Goal: Transaction & Acquisition: Download file/media

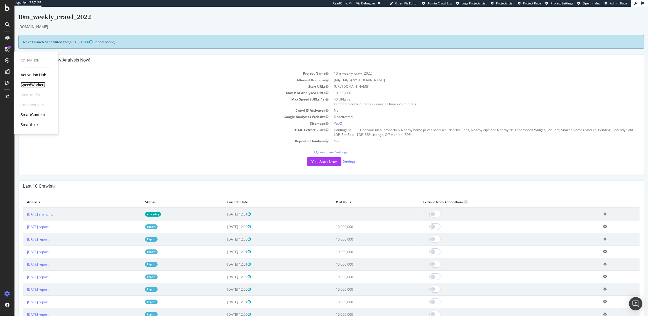
click at [32, 86] on div "SpeedWorkers" at bounding box center [33, 85] width 25 height 6
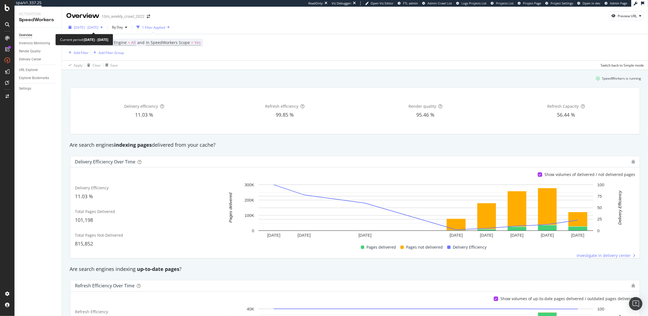
click at [98, 26] on span "[DATE] - [DATE]" at bounding box center [86, 27] width 25 height 5
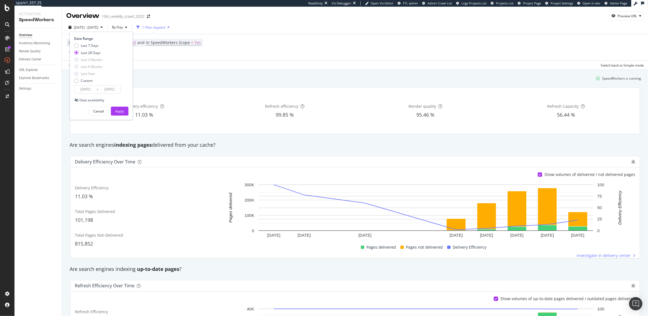
click at [96, 90] on input "[DATE]" at bounding box center [85, 90] width 22 height 8
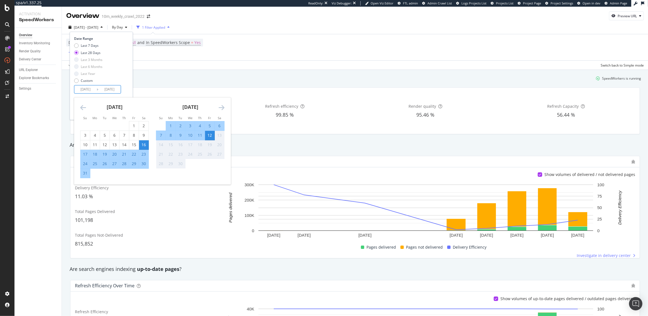
click at [189, 135] on div "10" at bounding box center [190, 136] width 9 height 6
type input "[DATE]"
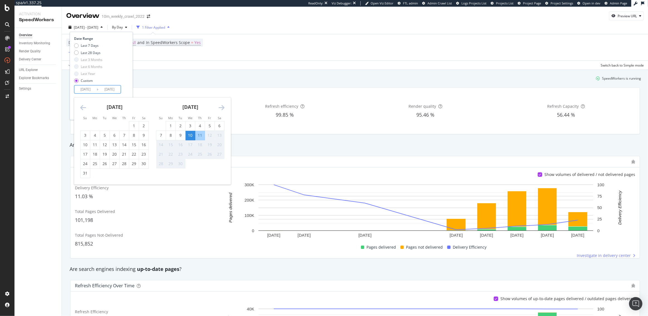
click at [209, 136] on div "12" at bounding box center [209, 136] width 9 height 6
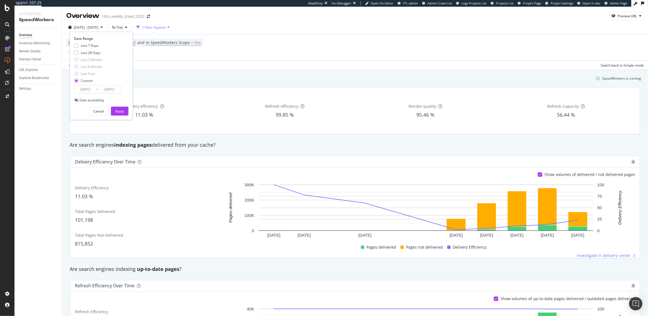
click at [175, 64] on div "Apply Clear Save Switch back to Simple mode" at bounding box center [355, 64] width 587 height 9
click at [130, 23] on div "By Day" at bounding box center [120, 27] width 20 height 8
click at [133, 35] on div "By Hour" at bounding box center [133, 39] width 24 height 8
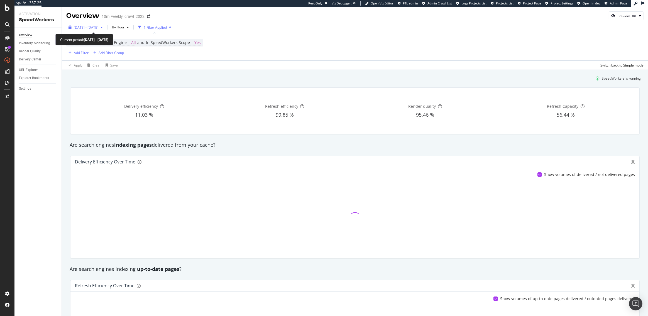
click at [98, 25] on span "[DATE] - [DATE]" at bounding box center [86, 27] width 25 height 5
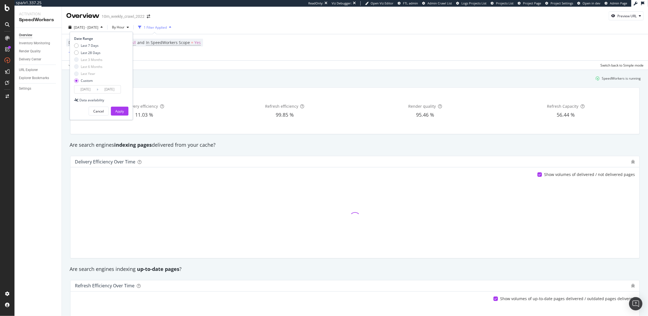
click at [89, 87] on input "[DATE]" at bounding box center [85, 90] width 22 height 8
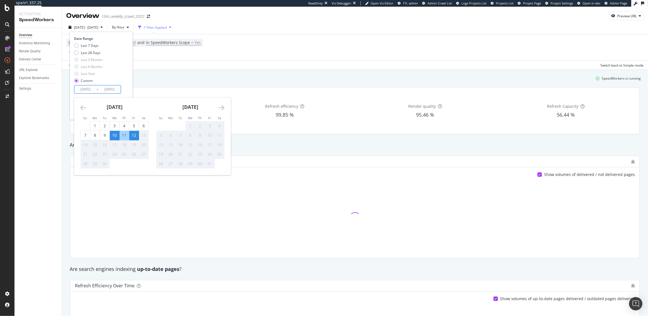
click at [125, 90] on div "Date Range Last 7 Days Last 28 Days Last 3 Months Last 6 Months Last Year Custo…" at bounding box center [100, 64] width 53 height 57
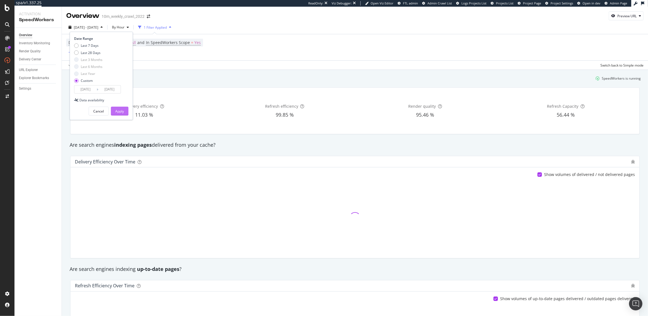
click at [123, 109] on div "Apply" at bounding box center [119, 111] width 9 height 5
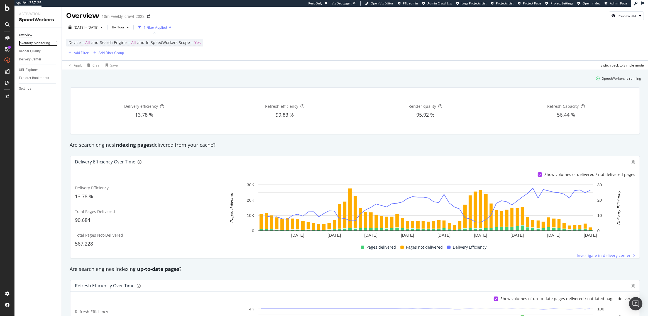
click at [28, 43] on div "Inventory Monitoring" at bounding box center [34, 43] width 31 height 6
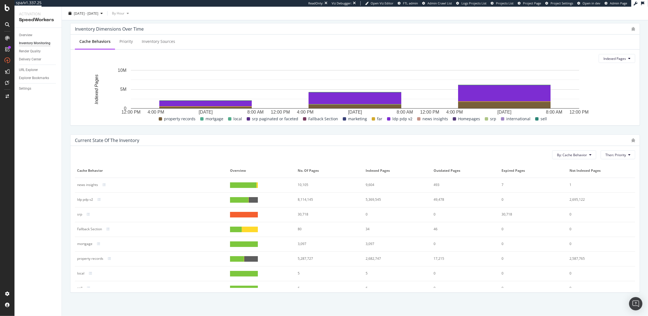
click at [245, 256] on div at bounding box center [251, 259] width 14 height 6
click at [110, 257] on icon at bounding box center [109, 258] width 3 height 3
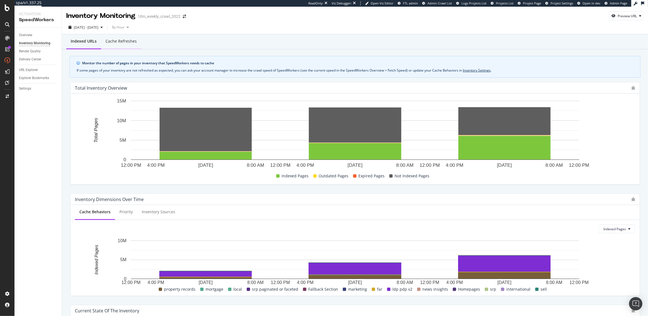
click at [110, 44] on div "Cache refreshes" at bounding box center [121, 41] width 40 height 15
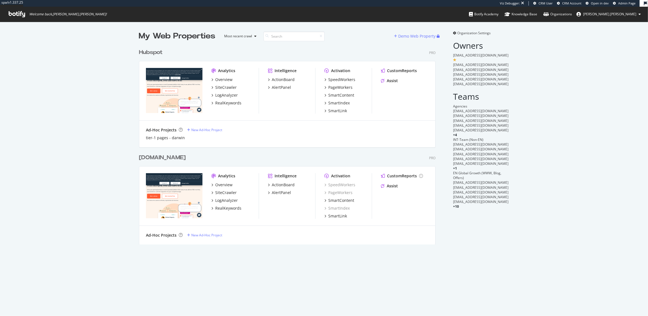
scroll to position [203, 301]
click at [336, 77] on div "SpeedWorkers" at bounding box center [341, 80] width 27 height 6
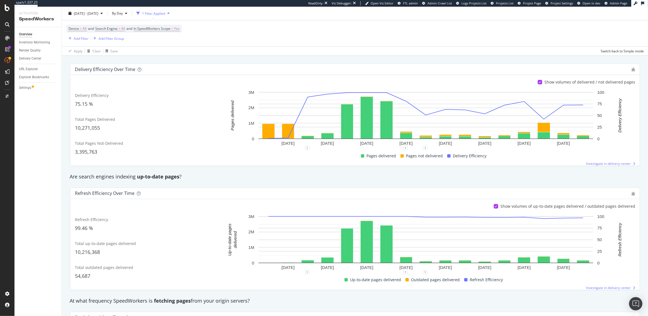
scroll to position [10, 0]
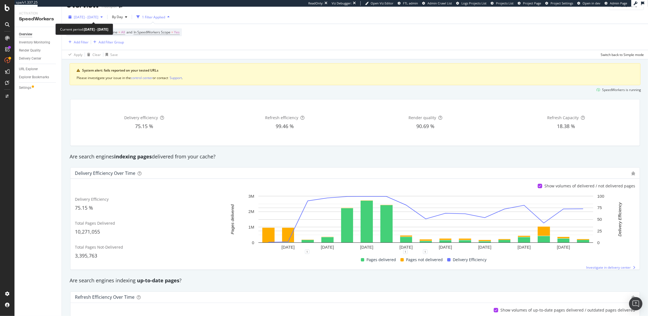
click at [98, 19] on span "[DATE] - [DATE]" at bounding box center [86, 17] width 25 height 5
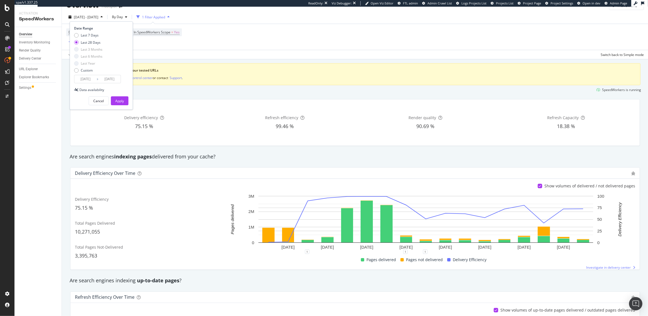
click at [91, 79] on input "[DATE]" at bounding box center [85, 79] width 22 height 8
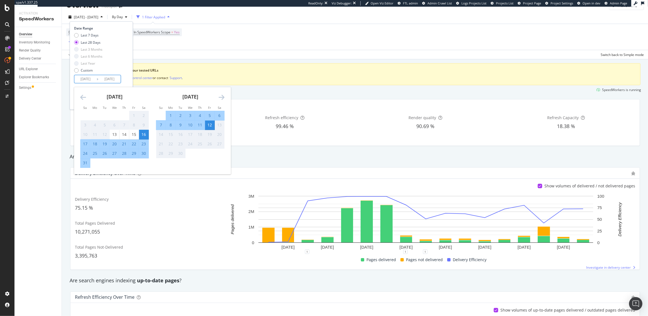
click at [189, 127] on div "10" at bounding box center [190, 125] width 9 height 6
type input "[DATE]"
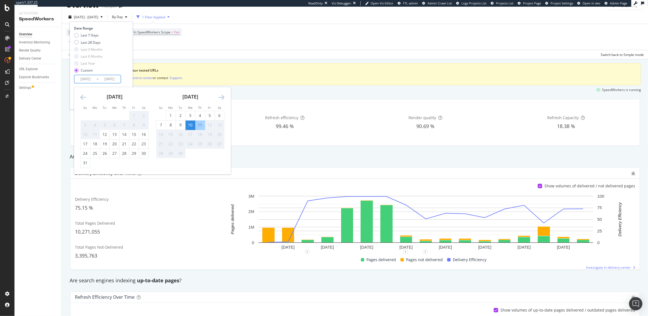
click at [210, 126] on div "12" at bounding box center [209, 125] width 9 height 6
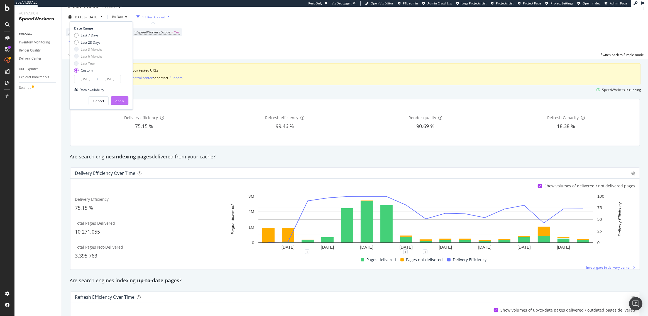
click at [124, 104] on div "Apply" at bounding box center [119, 101] width 9 height 8
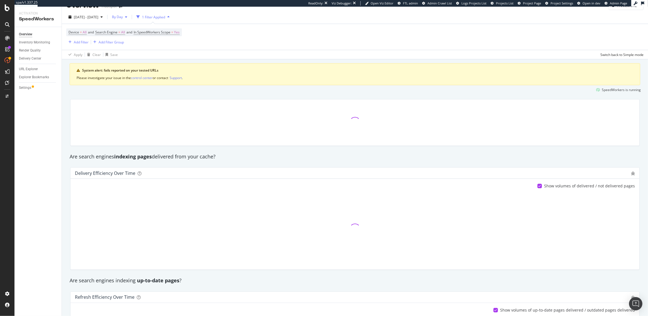
click at [123, 15] on span "By Day" at bounding box center [116, 16] width 13 height 5
click at [135, 24] on div "By Hour" at bounding box center [133, 28] width 24 height 8
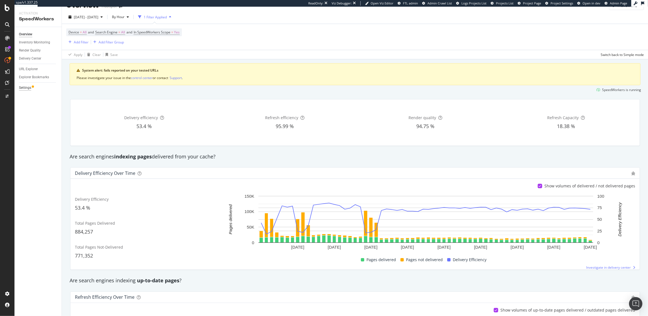
click at [25, 87] on div "Settings" at bounding box center [25, 88] width 12 height 6
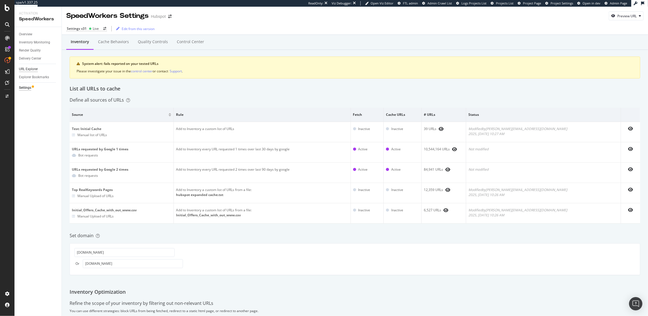
click at [34, 69] on div "URL Explorer" at bounding box center [28, 69] width 19 height 6
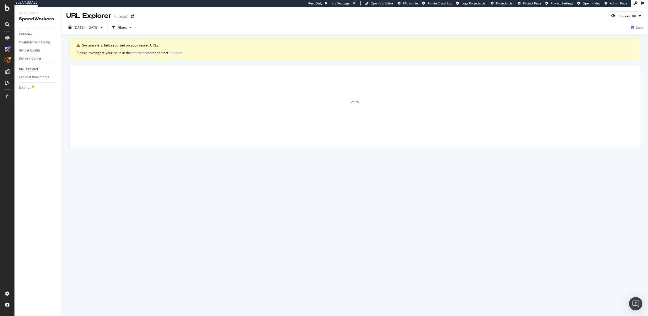
click at [28, 33] on div "Overview" at bounding box center [25, 34] width 13 height 6
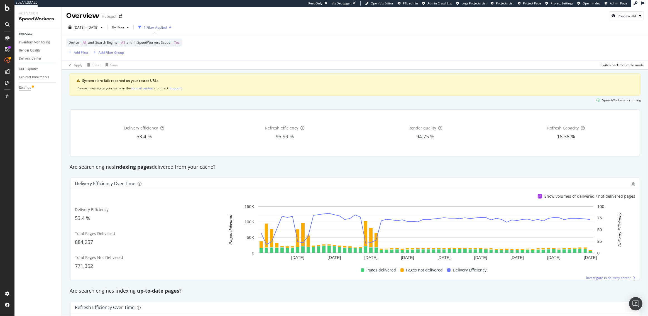
click at [25, 88] on div "Settings" at bounding box center [25, 88] width 12 height 6
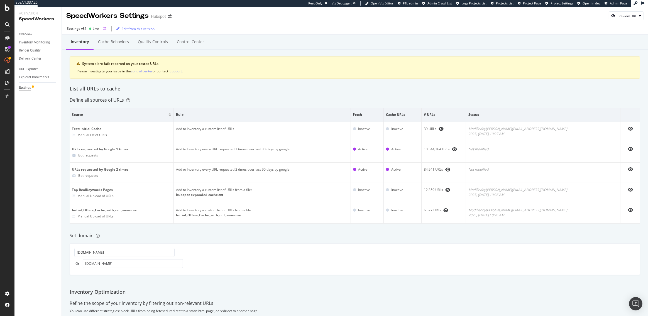
click at [81, 29] on div "Settings v31" at bounding box center [77, 28] width 20 height 5
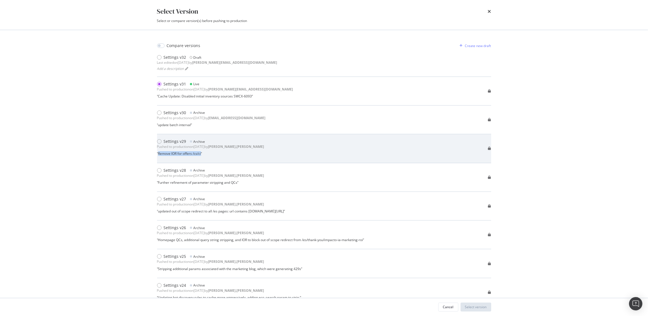
drag, startPoint x: 202, startPoint y: 154, endPoint x: 159, endPoint y: 154, distance: 42.9
click at [159, 154] on div "“ Remove IOR for offers /cs/ci ”" at bounding box center [210, 153] width 107 height 5
copy div "Remove IOR for offers /cs/ci"
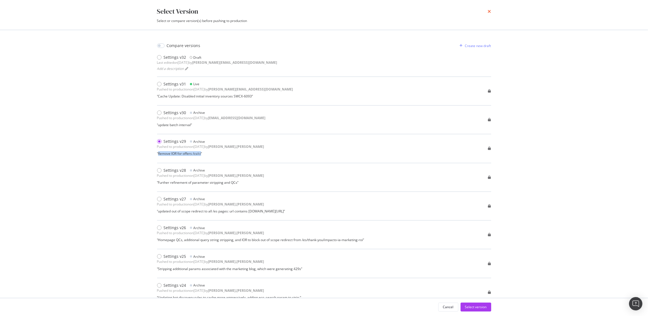
click at [490, 11] on icon "times" at bounding box center [489, 11] width 3 height 4
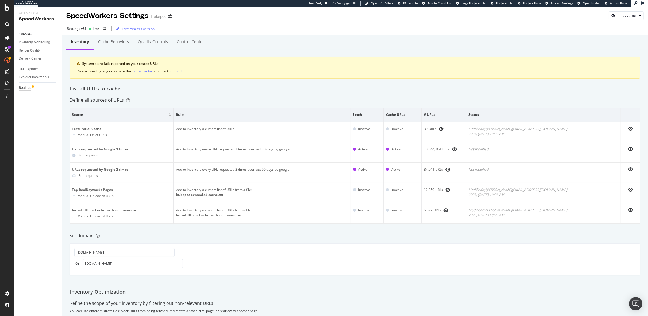
click at [19, 34] on div "Overview" at bounding box center [25, 34] width 13 height 6
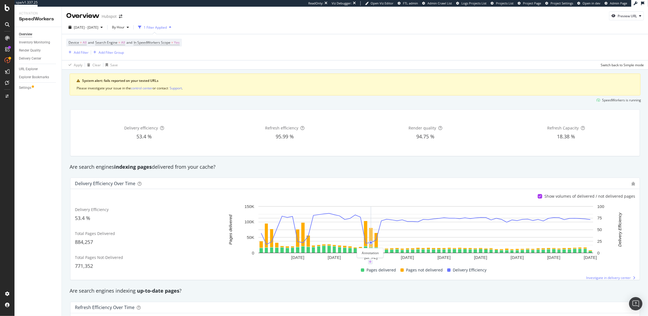
click at [372, 262] on icon "plus" at bounding box center [370, 261] width 3 height 3
click at [368, 227] on textarea at bounding box center [371, 228] width 50 height 17
paste textarea "Remove IOR for offers /cs/ci"
type textarea "Remove IOR for offers /cs/ci"
click at [391, 247] on div "Save" at bounding box center [392, 246] width 8 height 5
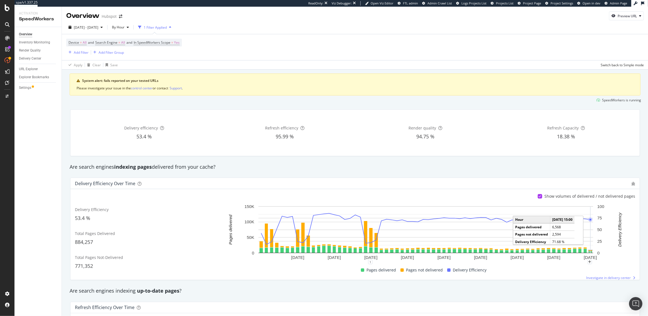
click at [591, 251] on rect "A chart." at bounding box center [590, 250] width 3 height 1
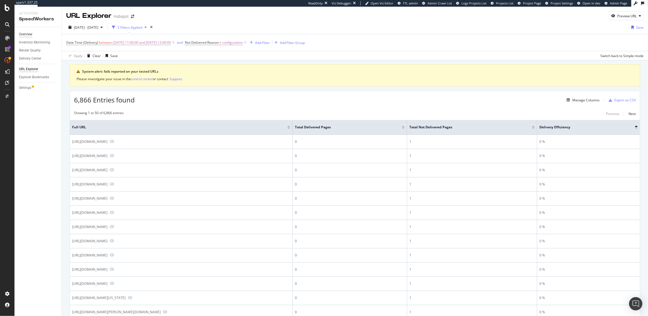
click at [28, 35] on div "Overview" at bounding box center [25, 34] width 13 height 6
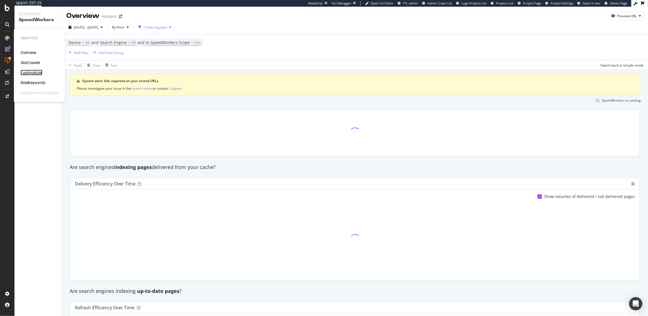
click at [29, 71] on div "LogAnalyzer" at bounding box center [32, 73] width 22 height 6
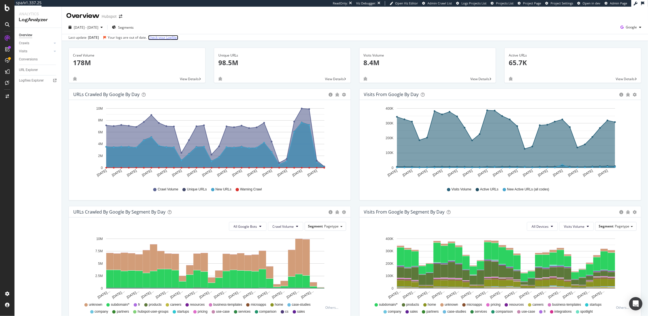
click at [171, 38] on link "Check your Logfiles" at bounding box center [163, 37] width 30 height 5
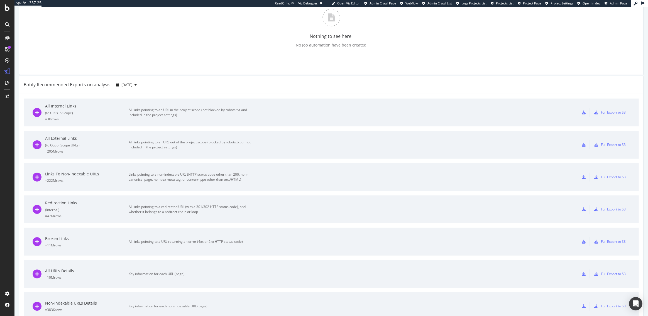
scroll to position [368, 0]
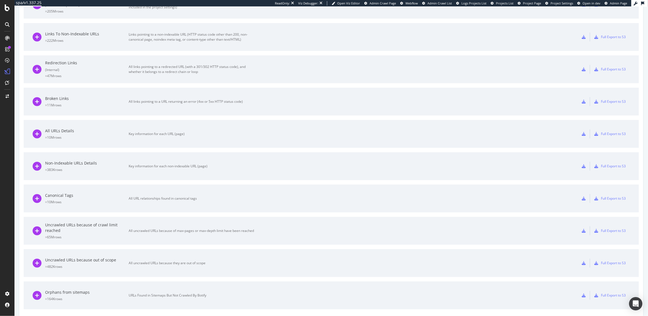
click at [166, 133] on div "Key information for each URL (page)" at bounding box center [191, 134] width 125 height 5
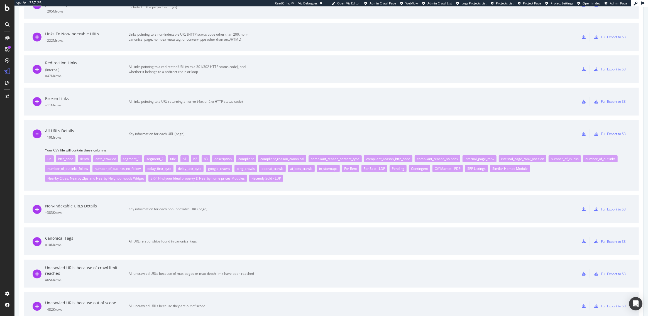
click at [584, 134] on icon at bounding box center [584, 134] width 4 height 4
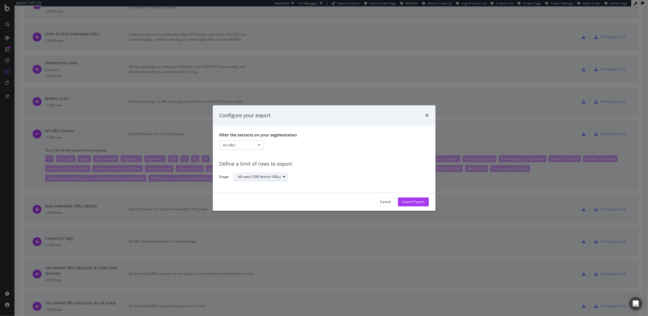
click at [262, 177] on div "All rows (10M distinct URLs)" at bounding box center [259, 177] width 43 height 3
click at [257, 195] on div "Define a limit" at bounding box center [250, 195] width 21 height 5
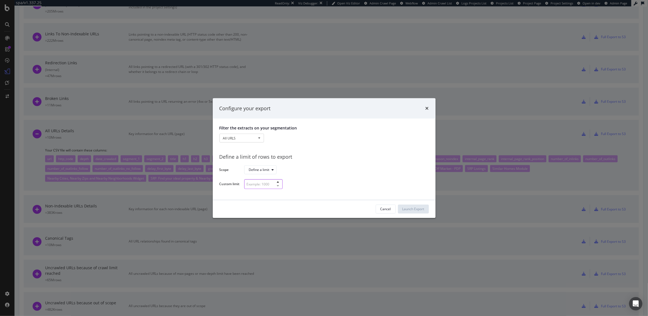
click at [260, 185] on input "modal" at bounding box center [263, 184] width 38 height 10
click at [257, 139] on button "All URLS" at bounding box center [242, 138] width 45 height 9
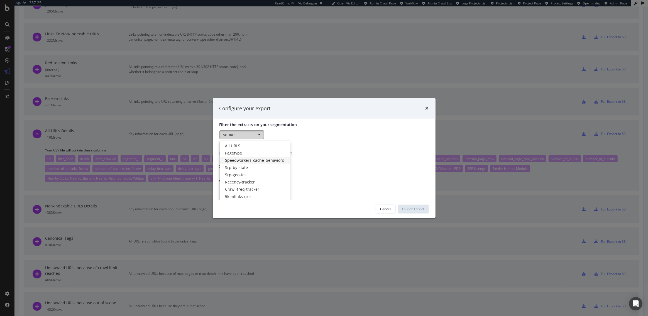
scroll to position [0, 0]
click at [306, 140] on div "All URLS All URLS Pagetype Speedworkers_cache_behaviors Srp-by-state Srp-geo-te…" at bounding box center [325, 139] width 210 height 10
click at [350, 195] on div "Filter the extracts on your segmentation All URLS All URLS Pagetype Speedworker…" at bounding box center [324, 159] width 223 height 81
click at [296, 177] on div "Define a limit of rows to export Scope Define a limit Custom limit" at bounding box center [325, 169] width 210 height 40
click at [428, 107] on icon "times" at bounding box center [427, 108] width 3 height 4
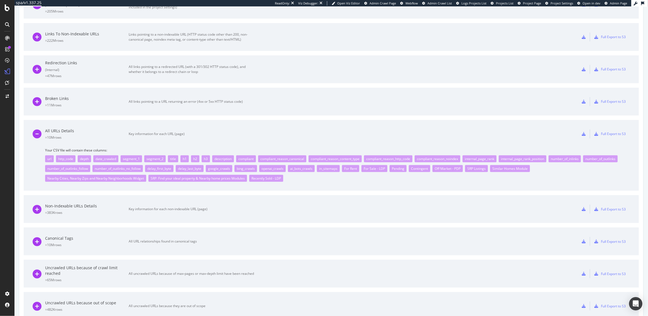
click at [584, 134] on icon at bounding box center [584, 134] width 4 height 4
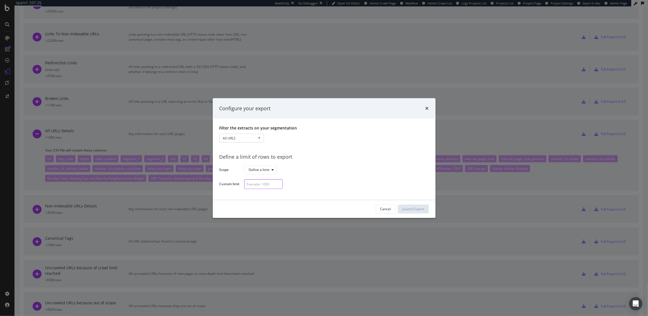
click at [263, 185] on input "modal" at bounding box center [263, 184] width 38 height 10
type input "10"
click at [409, 211] on div "Launch Export" at bounding box center [414, 209] width 22 height 5
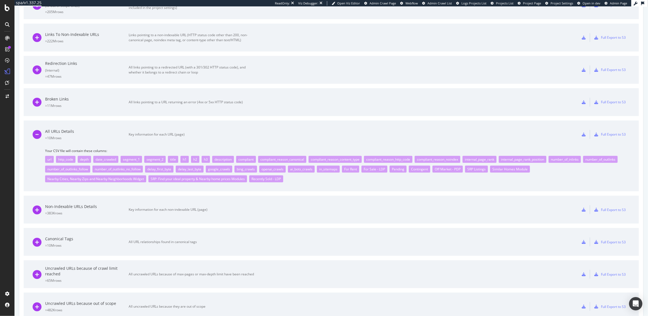
scroll to position [397, 0]
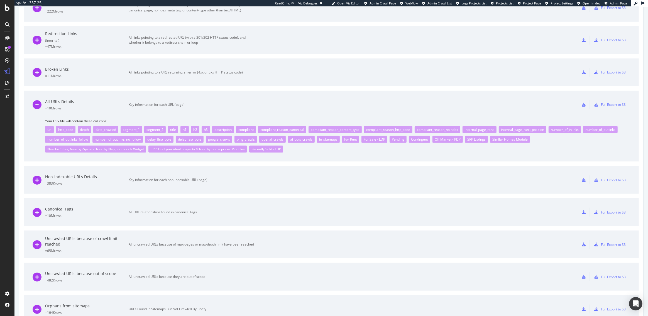
click at [585, 103] on icon at bounding box center [584, 105] width 4 height 4
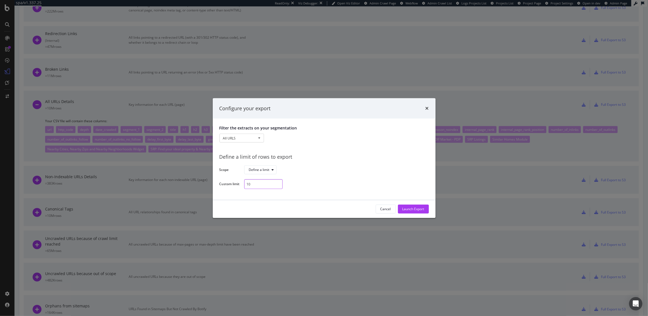
click at [254, 185] on input "10" at bounding box center [263, 184] width 38 height 10
click at [427, 107] on icon "times" at bounding box center [427, 108] width 3 height 4
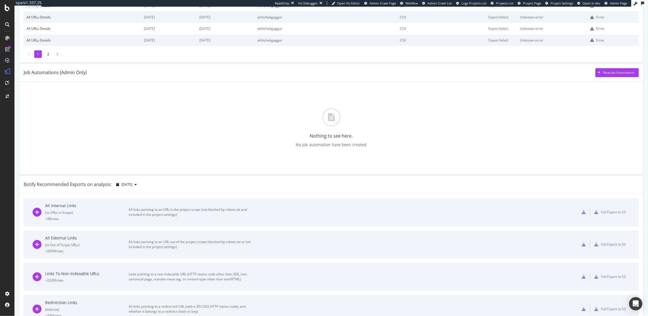
scroll to position [0, 0]
